Goal: Task Accomplishment & Management: Use online tool/utility

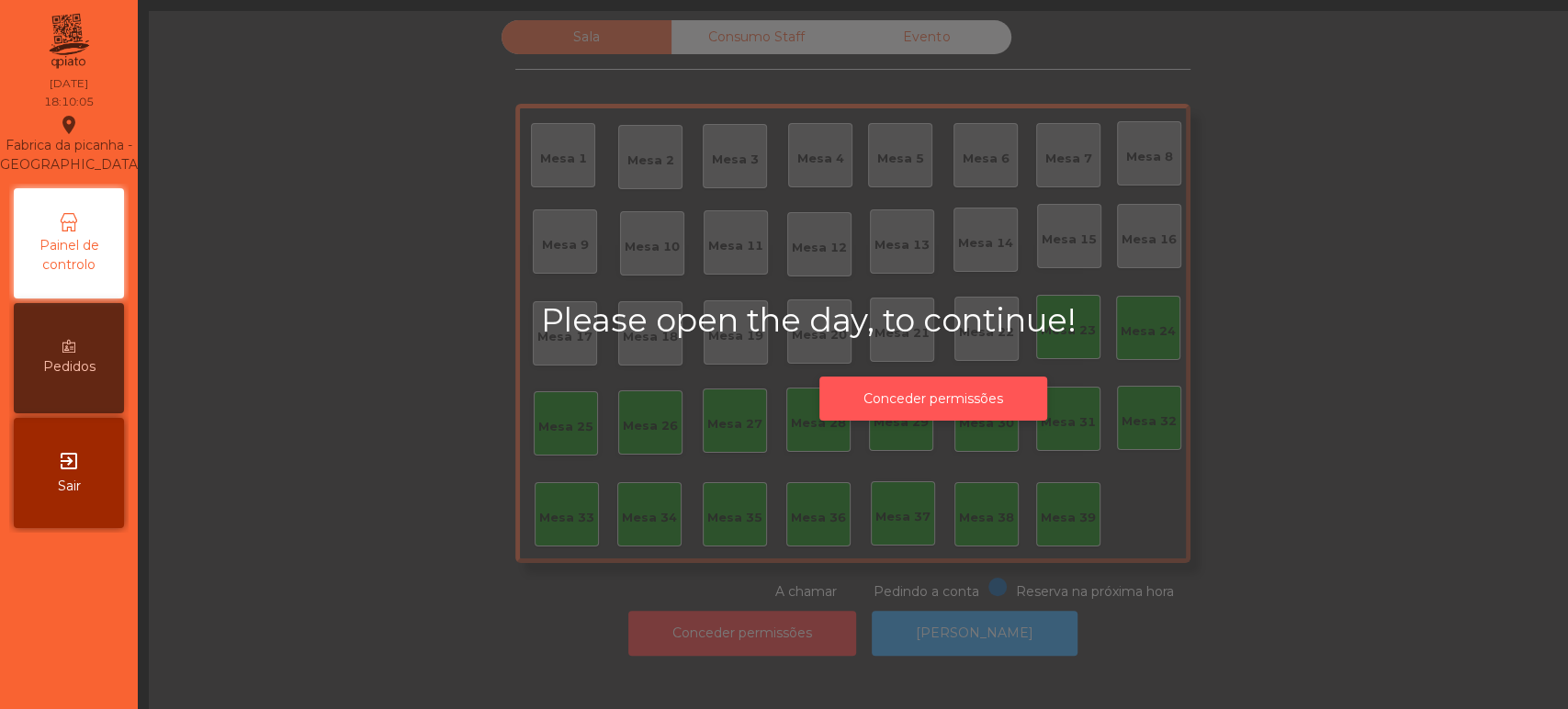
click at [967, 414] on button "Conceder permissões" at bounding box center [934, 399] width 228 height 45
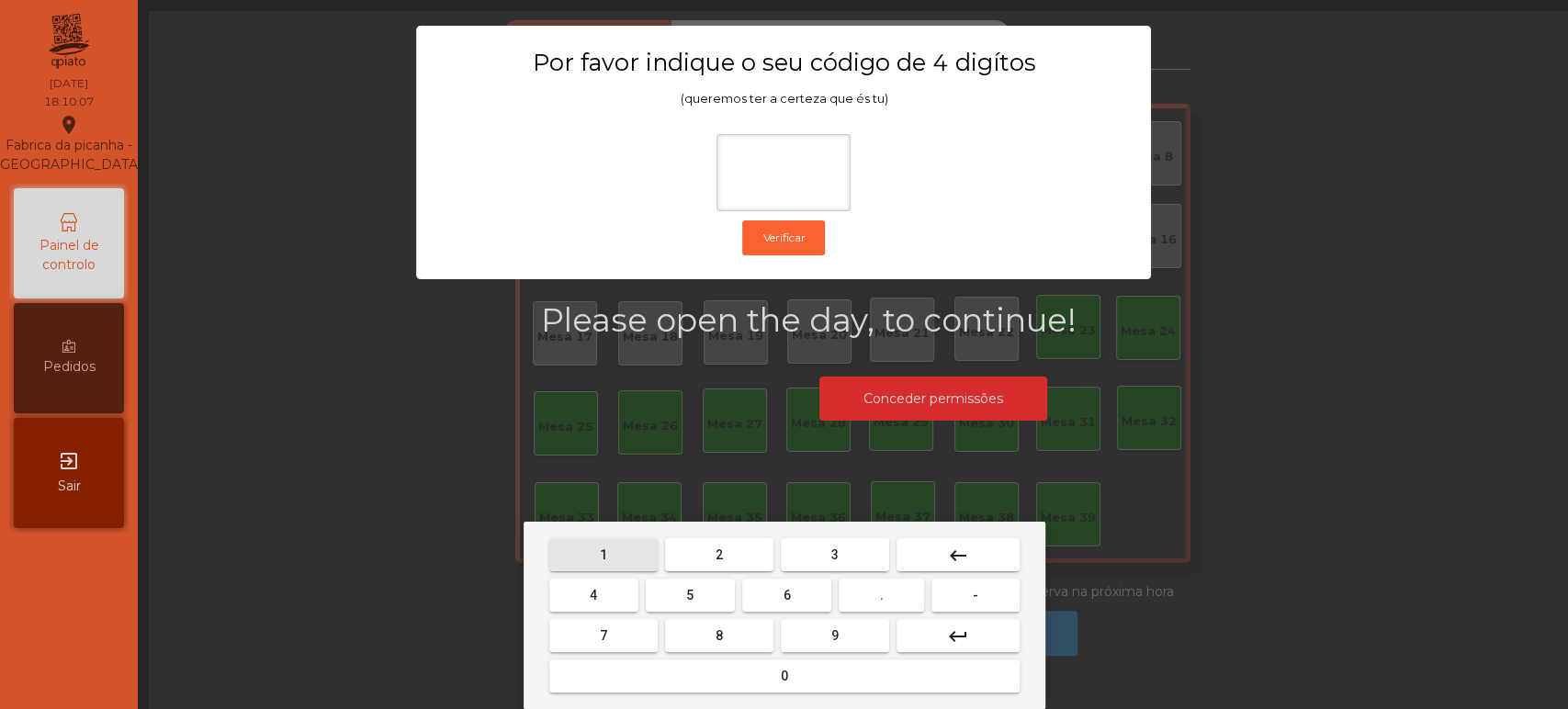
click at [601, 548] on span "1" at bounding box center [604, 554] width 8 height 15
click at [811, 546] on button "3" at bounding box center [834, 554] width 108 height 33
click at [708, 602] on button "5" at bounding box center [690, 595] width 89 height 33
click at [754, 670] on button "0" at bounding box center [784, 676] width 471 height 33
type input "****"
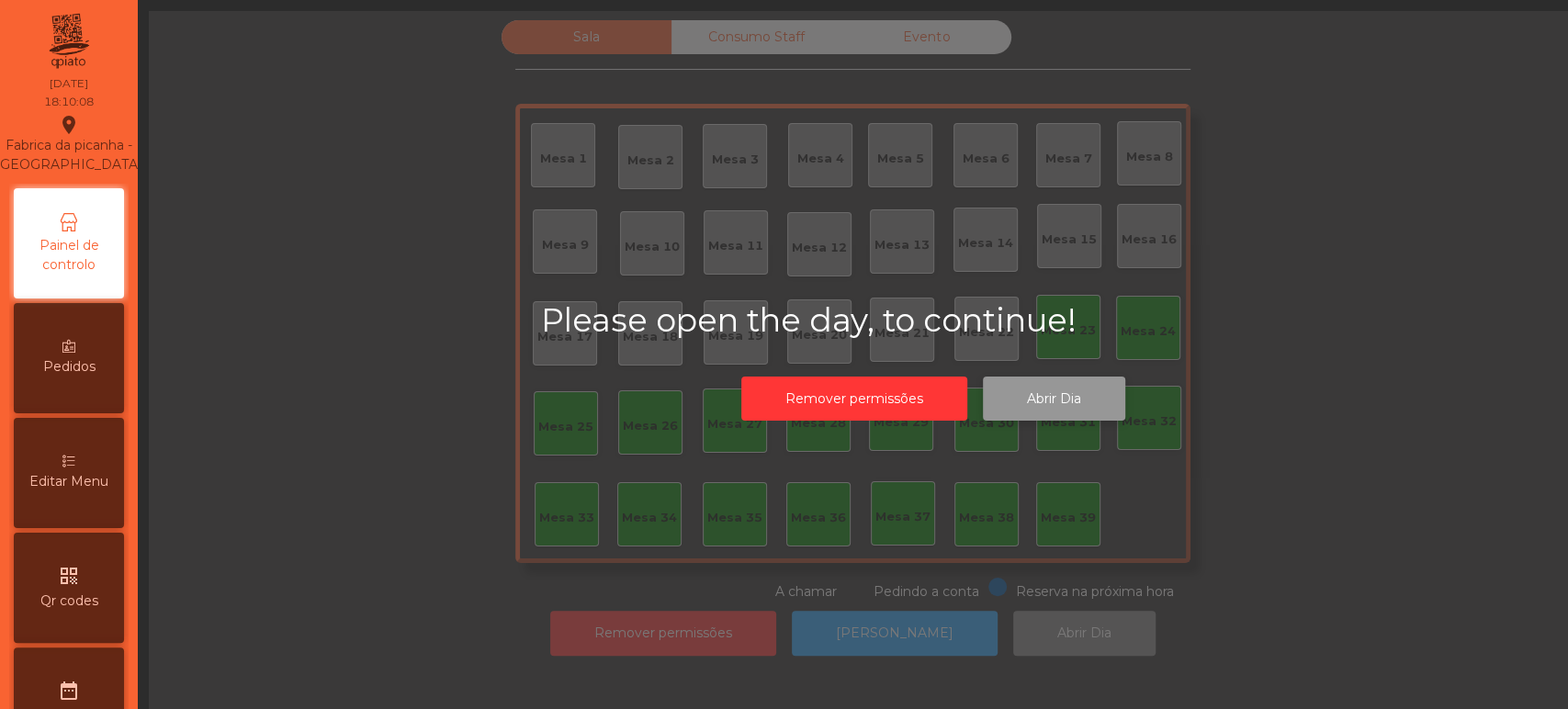
click at [1052, 392] on button "Abrir Dia" at bounding box center [1054, 399] width 142 height 45
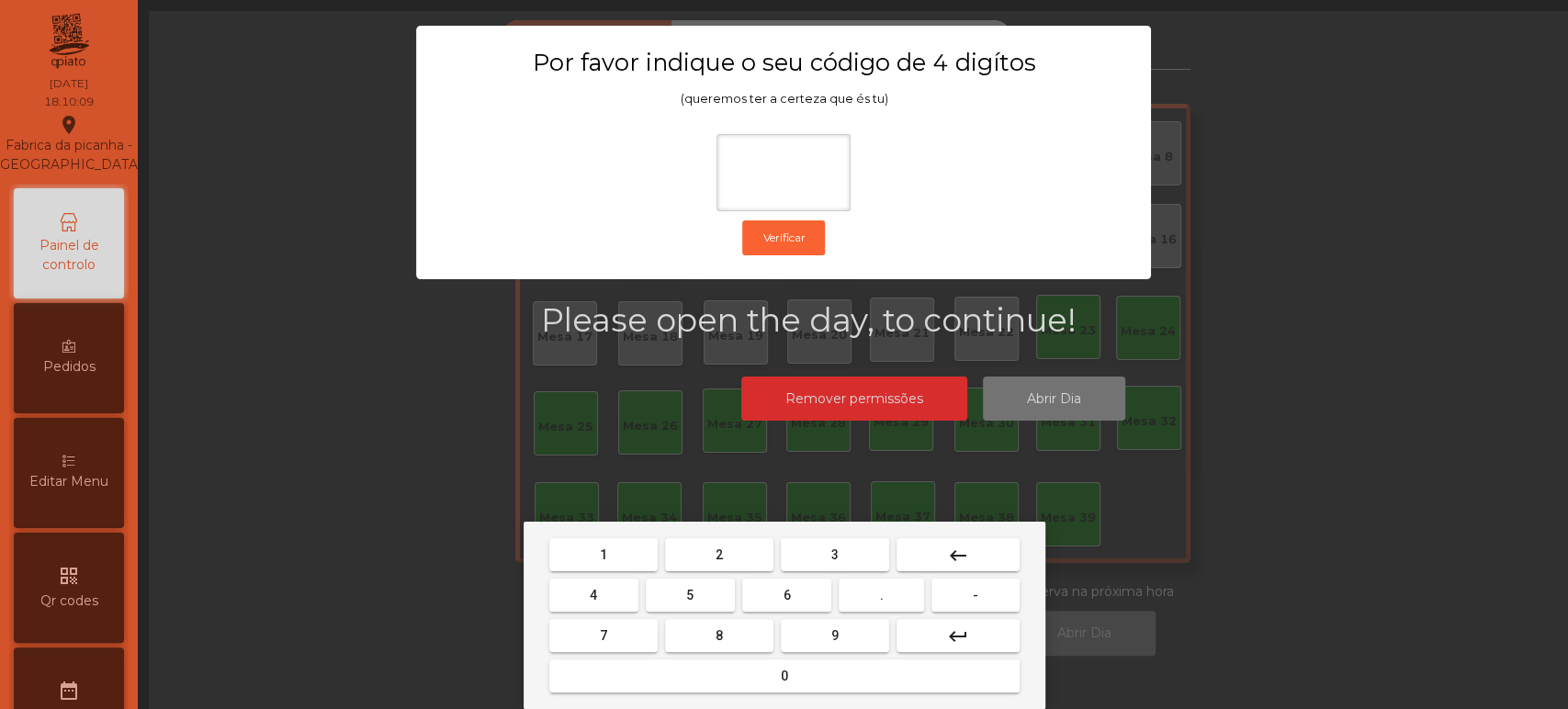
click at [615, 558] on button "1" at bounding box center [603, 554] width 108 height 33
click at [852, 554] on button "3" at bounding box center [834, 554] width 108 height 33
click at [706, 598] on button "5" at bounding box center [690, 595] width 89 height 33
click at [744, 687] on button "0" at bounding box center [784, 676] width 471 height 33
type input "****"
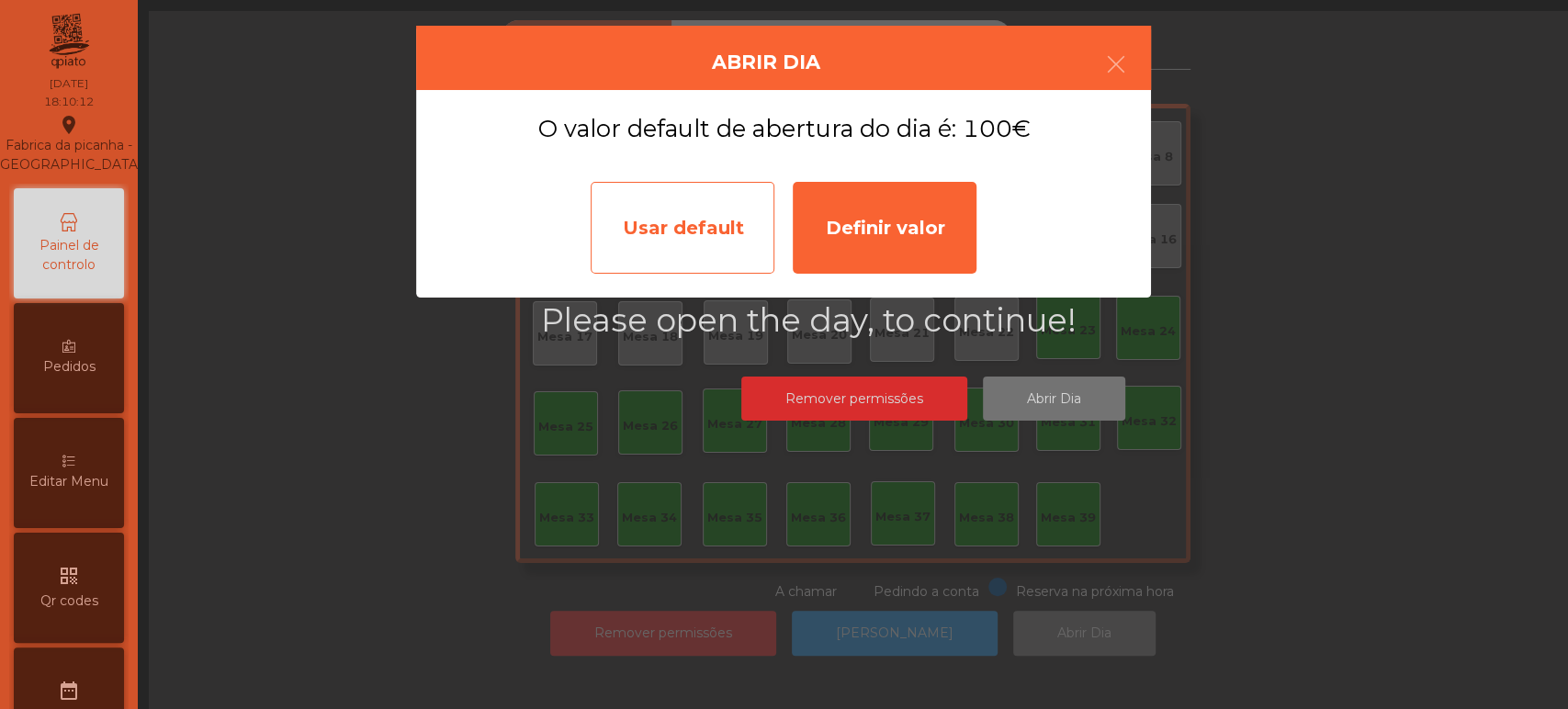
click at [702, 188] on div "Usar default" at bounding box center [682, 228] width 184 height 92
